Goal: Find specific page/section: Find specific page/section

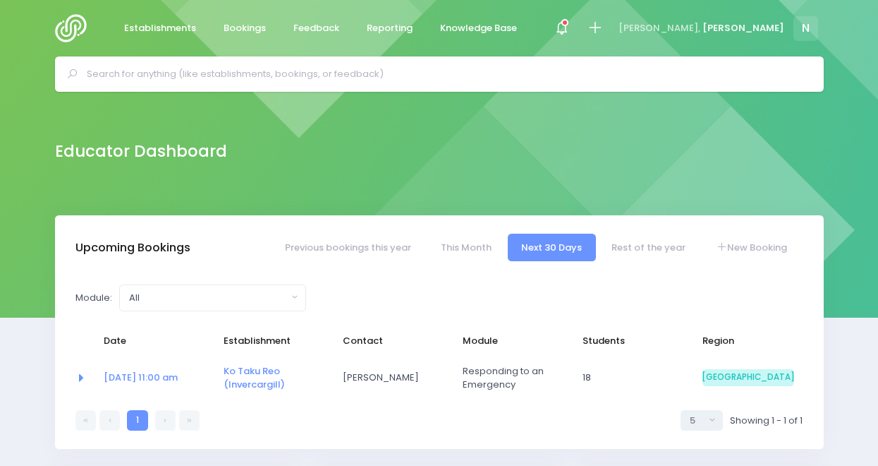
select select "5"
click at [646, 244] on link "Rest of the year" at bounding box center [649, 248] width 102 height 28
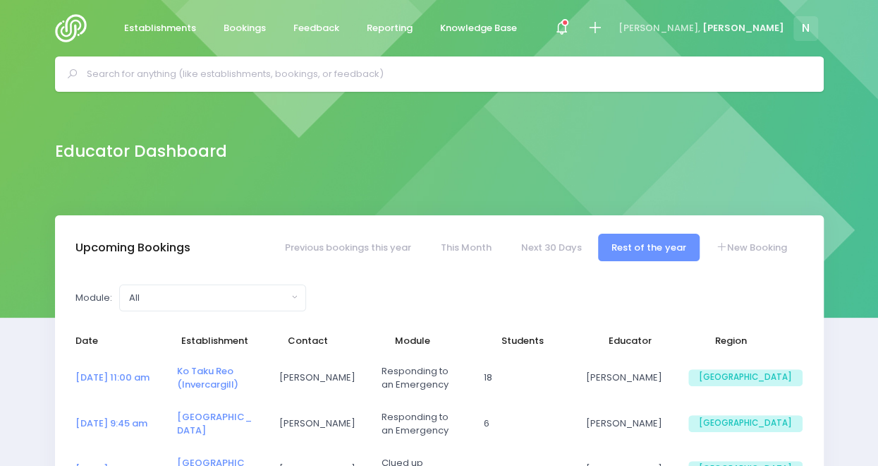
select select "5"
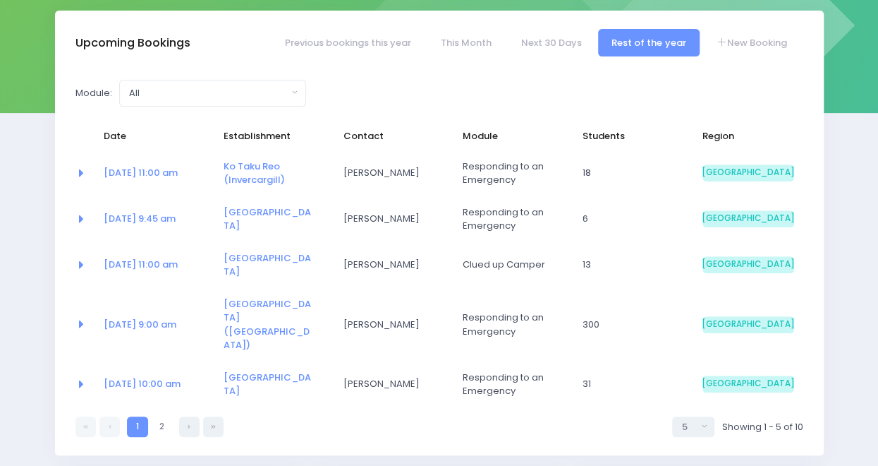
scroll to position [206, 0]
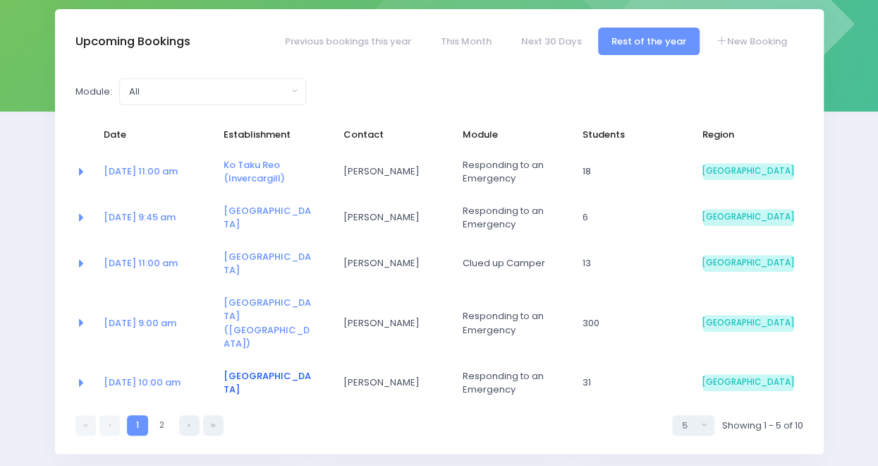
click at [262, 369] on link "[GEOGRAPHIC_DATA]" at bounding box center [267, 383] width 87 height 28
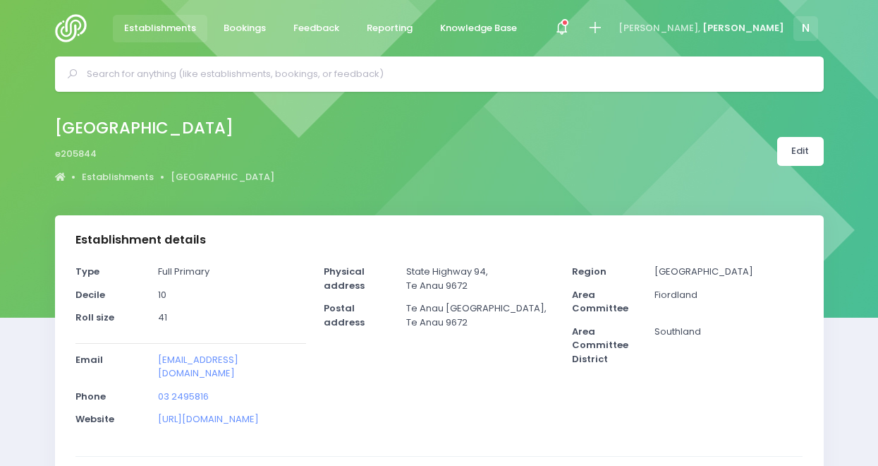
select select "5"
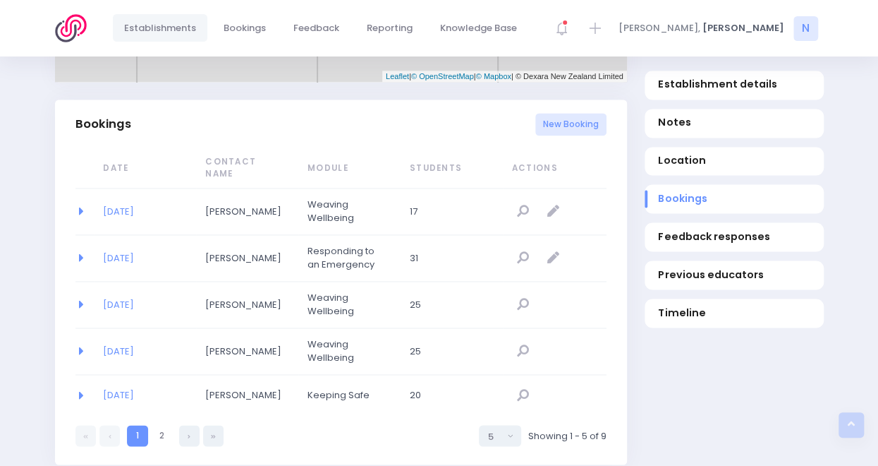
scroll to position [914, 0]
click at [134, 249] on link "[DATE]" at bounding box center [118, 255] width 31 height 13
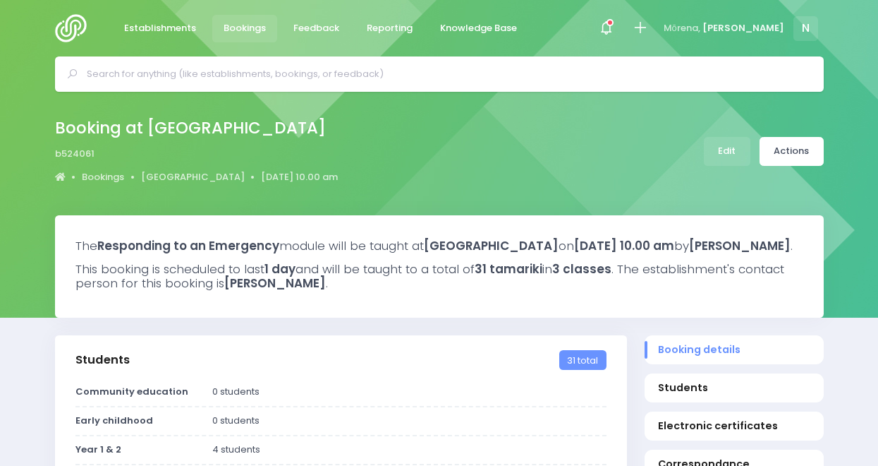
select select "5"
click at [168, 31] on span "Establishments" at bounding box center [160, 28] width 72 height 14
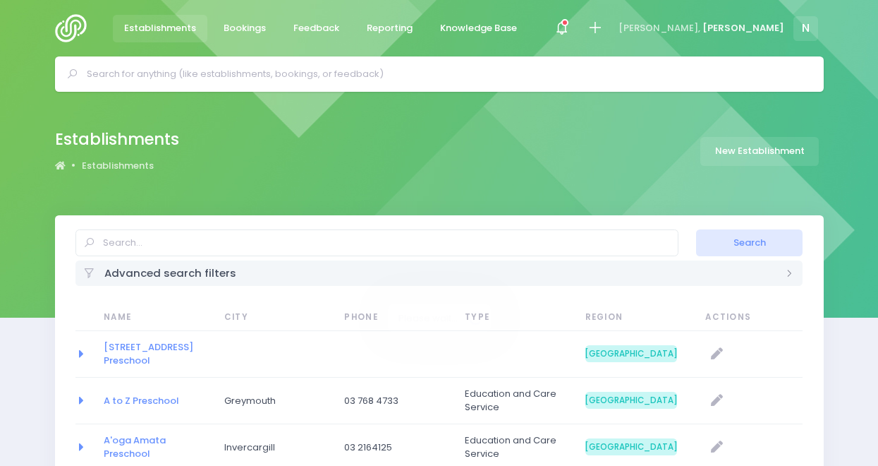
select select "20"
click at [497, 23] on span "Knowledge Base" at bounding box center [478, 28] width 77 height 14
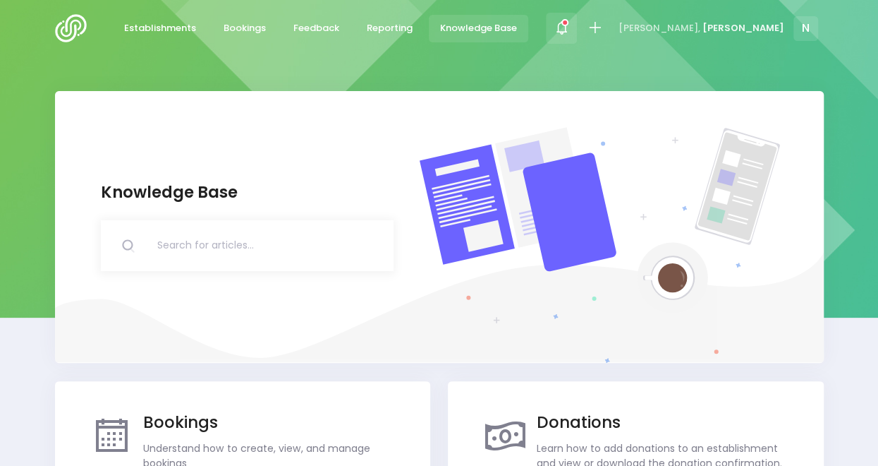
click at [578, 25] on div at bounding box center [562, 29] width 32 height 32
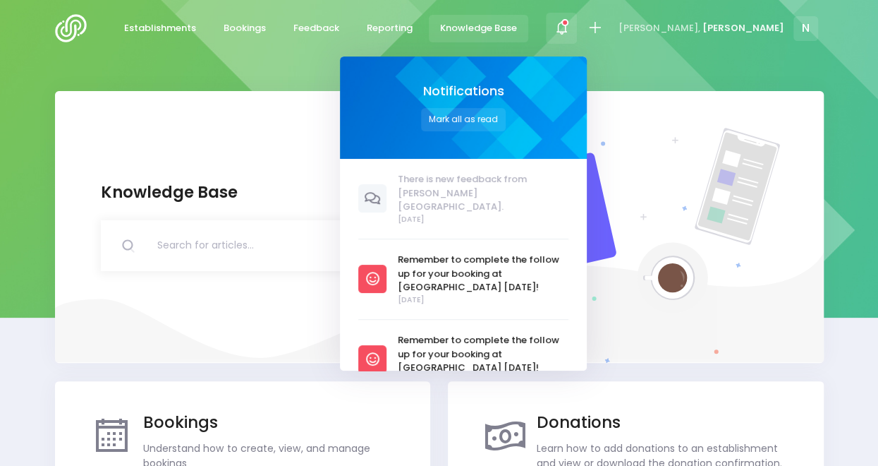
click at [569, 25] on icon at bounding box center [565, 22] width 7 height 7
